Goal: Task Accomplishment & Management: Use online tool/utility

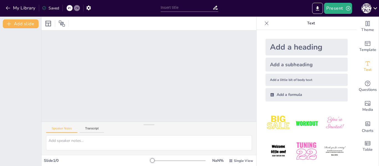
click at [96, 90] on div at bounding box center [149, 76] width 215 height 91
click at [69, 8] on icon at bounding box center [69, 8] width 3 height 1
click at [76, 7] on div at bounding box center [77, 8] width 6 height 6
click at [285, 64] on div "Add a subheading" at bounding box center [307, 65] width 82 height 14
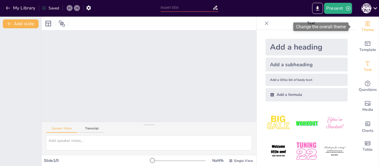
click at [368, 28] on span "Theme" at bounding box center [368, 30] width 13 height 6
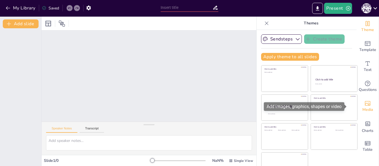
click at [363, 113] on span "Media" at bounding box center [368, 110] width 11 height 6
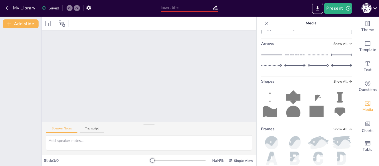
scroll to position [124, 0]
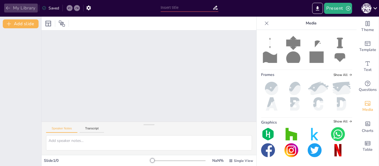
click at [9, 7] on icon "button" at bounding box center [8, 8] width 6 height 6
